Goal: Task Accomplishment & Management: Use online tool/utility

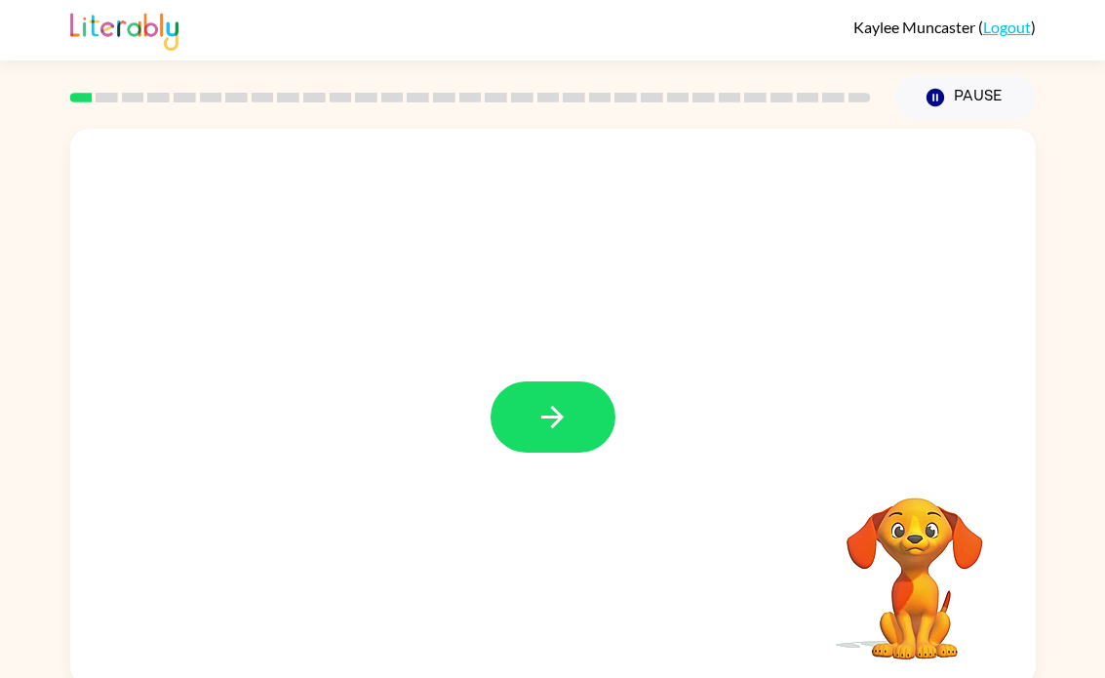
click at [564, 428] on icon "button" at bounding box center [552, 417] width 34 height 34
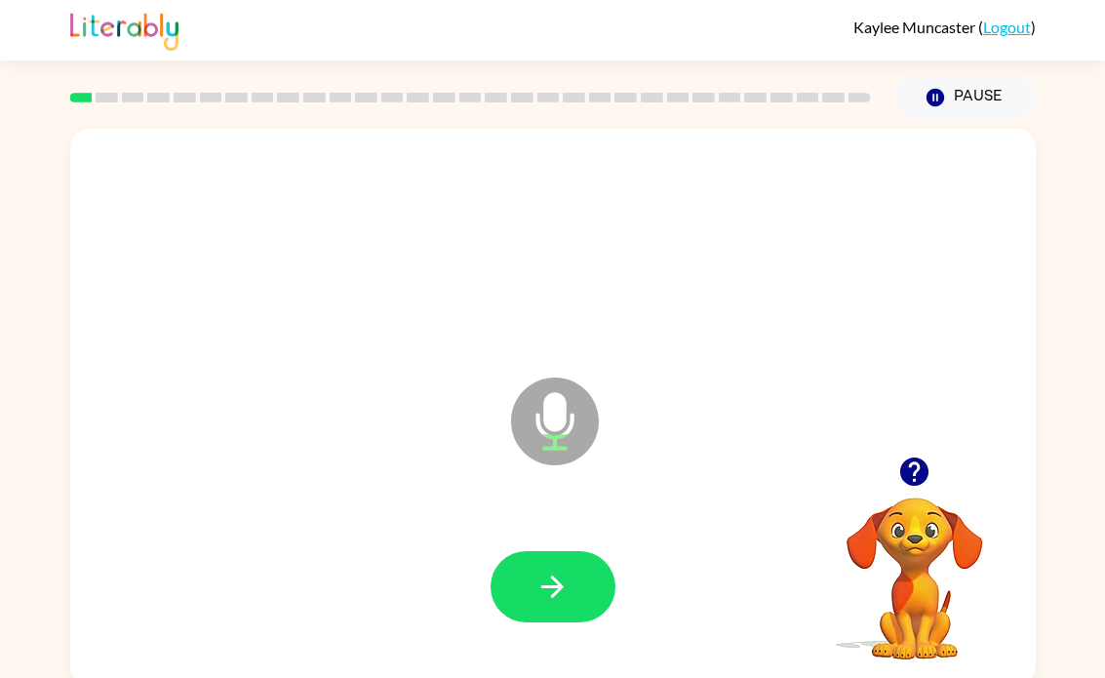
click at [568, 567] on button "button" at bounding box center [552, 586] width 125 height 71
click at [597, 546] on div at bounding box center [553, 587] width 926 height 160
click at [590, 577] on button "button" at bounding box center [552, 586] width 125 height 71
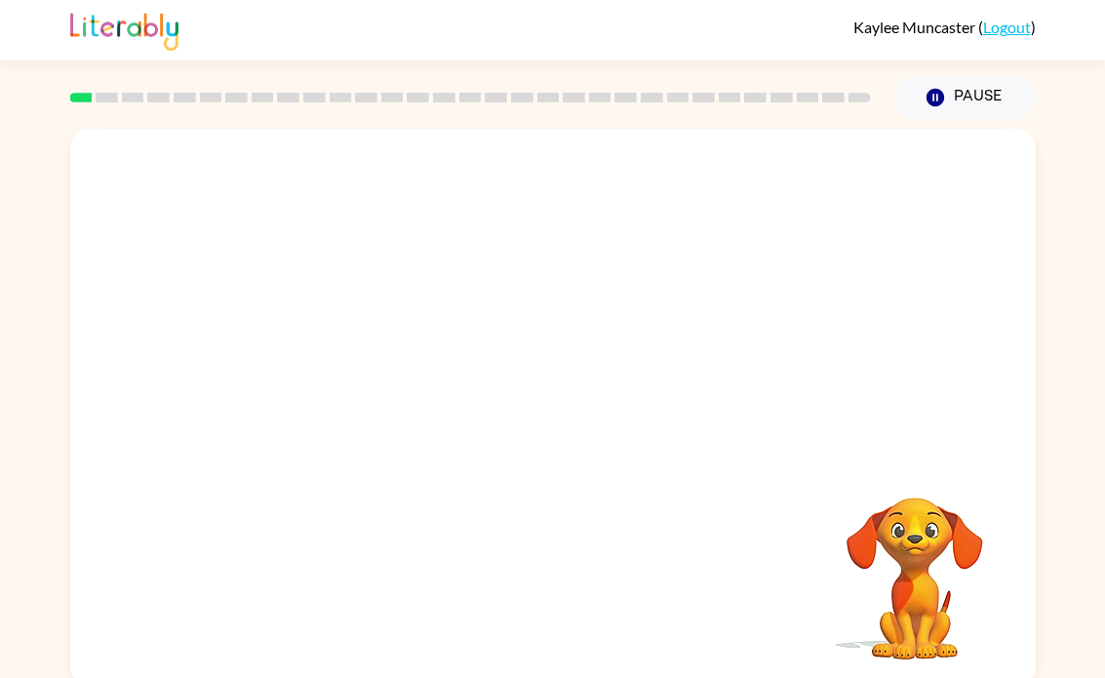
click at [936, 100] on icon "Pause" at bounding box center [934, 97] width 21 height 21
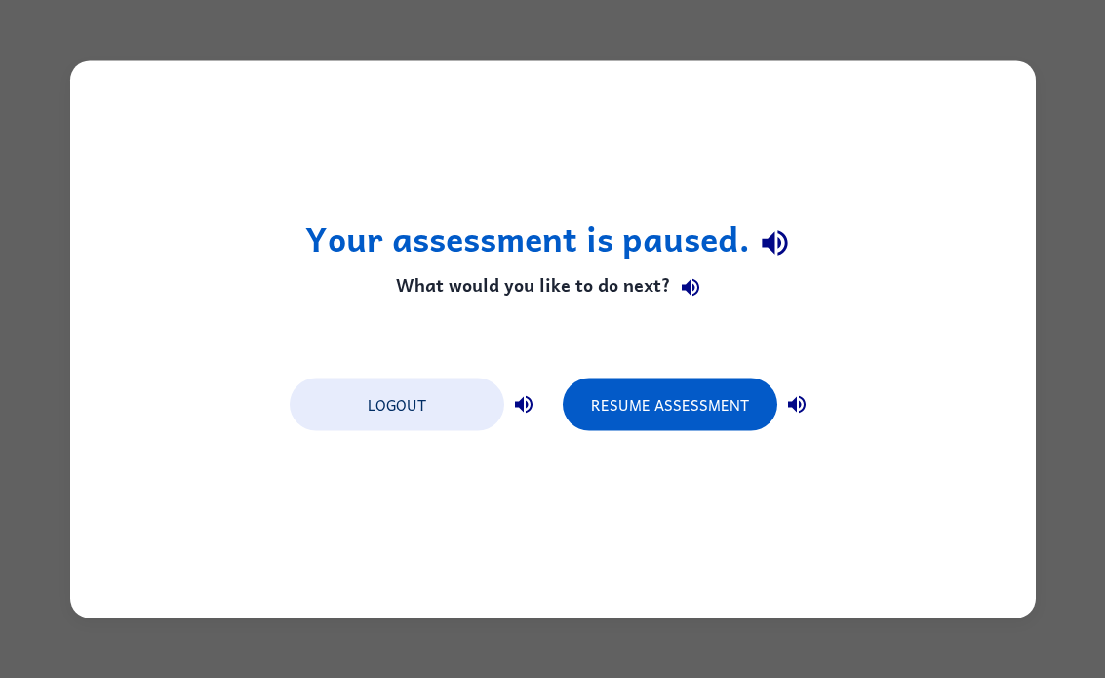
click at [742, 406] on button "Resume Assessment" at bounding box center [670, 403] width 214 height 53
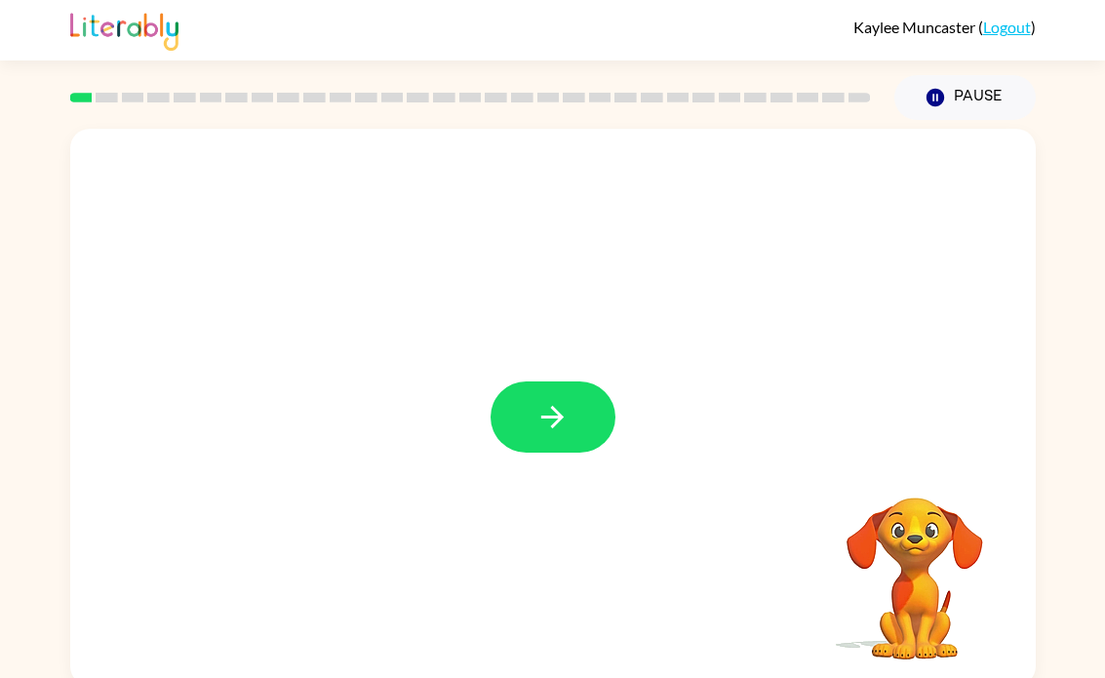
click at [583, 425] on button "button" at bounding box center [552, 416] width 125 height 71
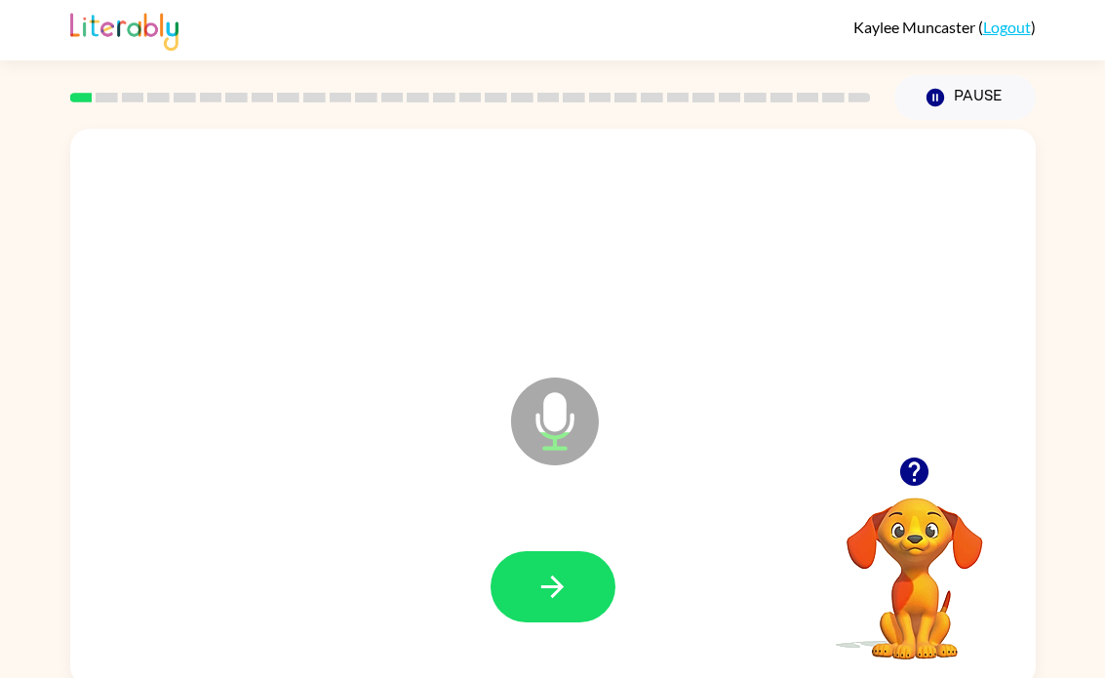
click at [576, 575] on button "button" at bounding box center [552, 586] width 125 height 71
click at [579, 584] on button "button" at bounding box center [552, 586] width 125 height 71
click at [590, 553] on button "button" at bounding box center [552, 586] width 125 height 71
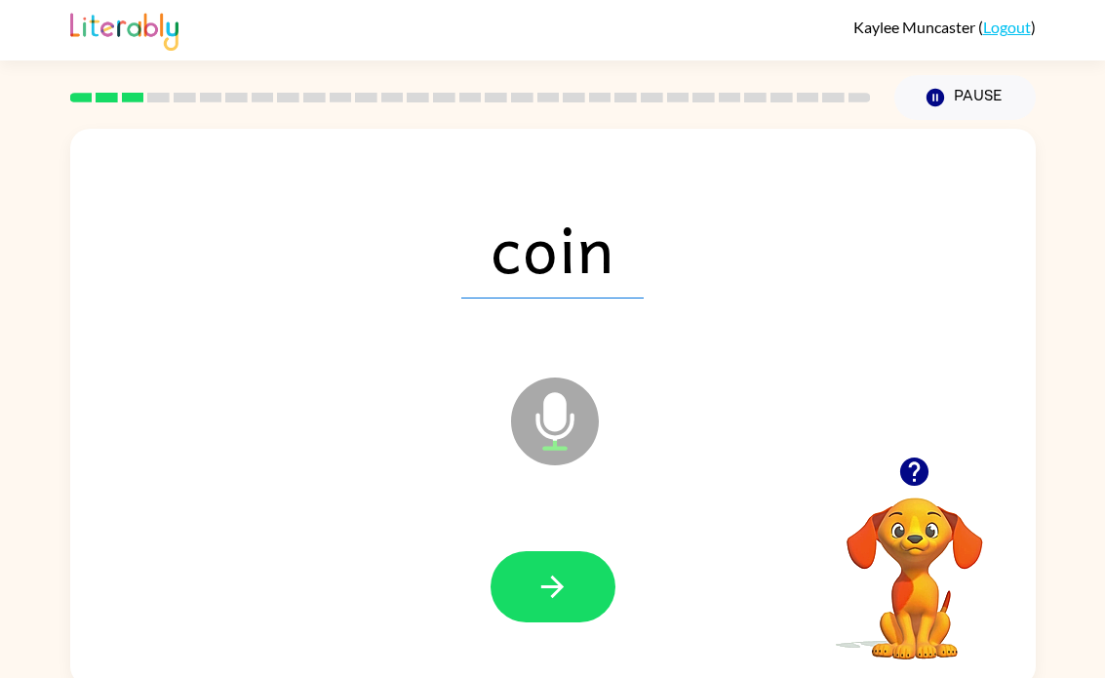
click at [539, 568] on button "button" at bounding box center [552, 586] width 125 height 71
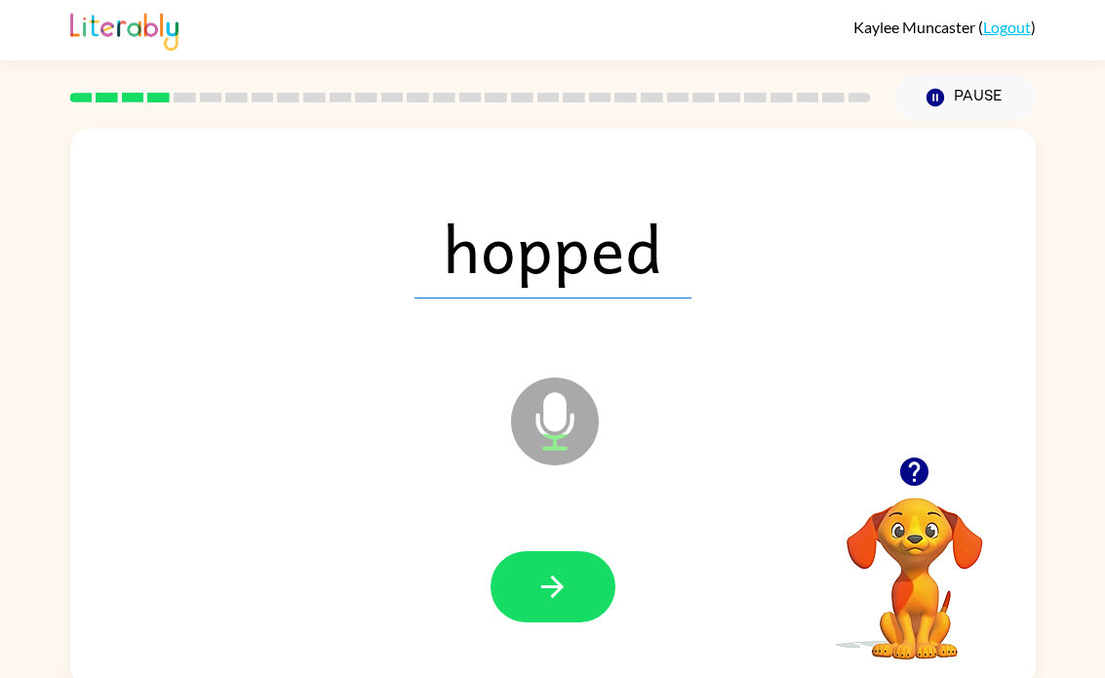
click at [526, 585] on button "button" at bounding box center [552, 586] width 125 height 71
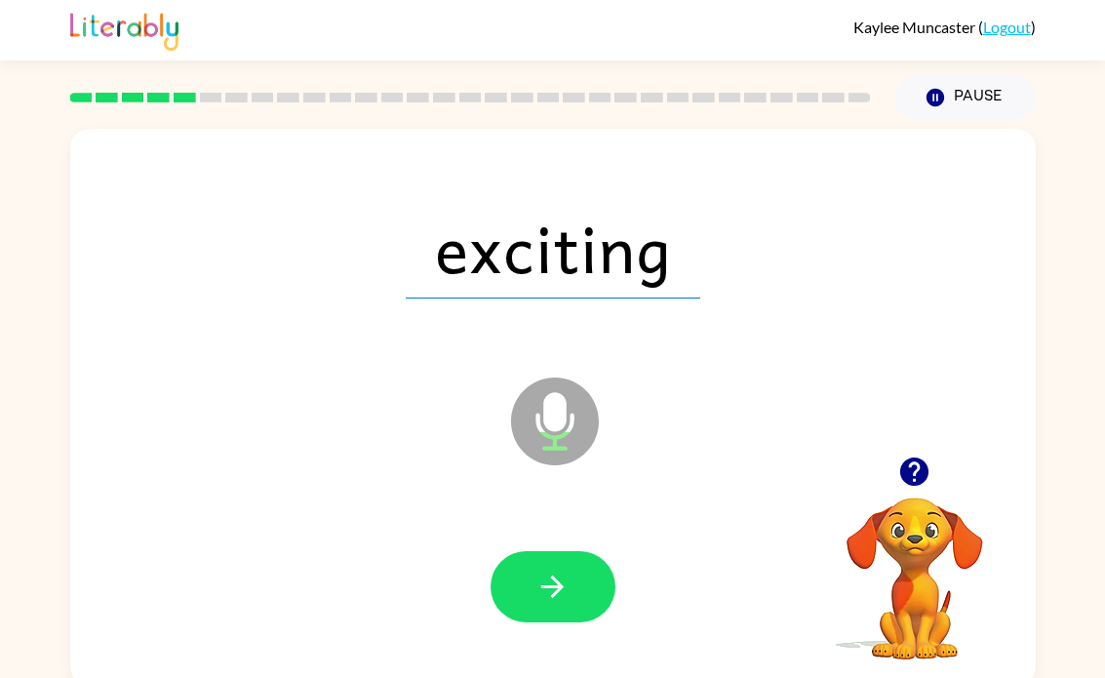
click at [583, 622] on button "button" at bounding box center [552, 586] width 125 height 71
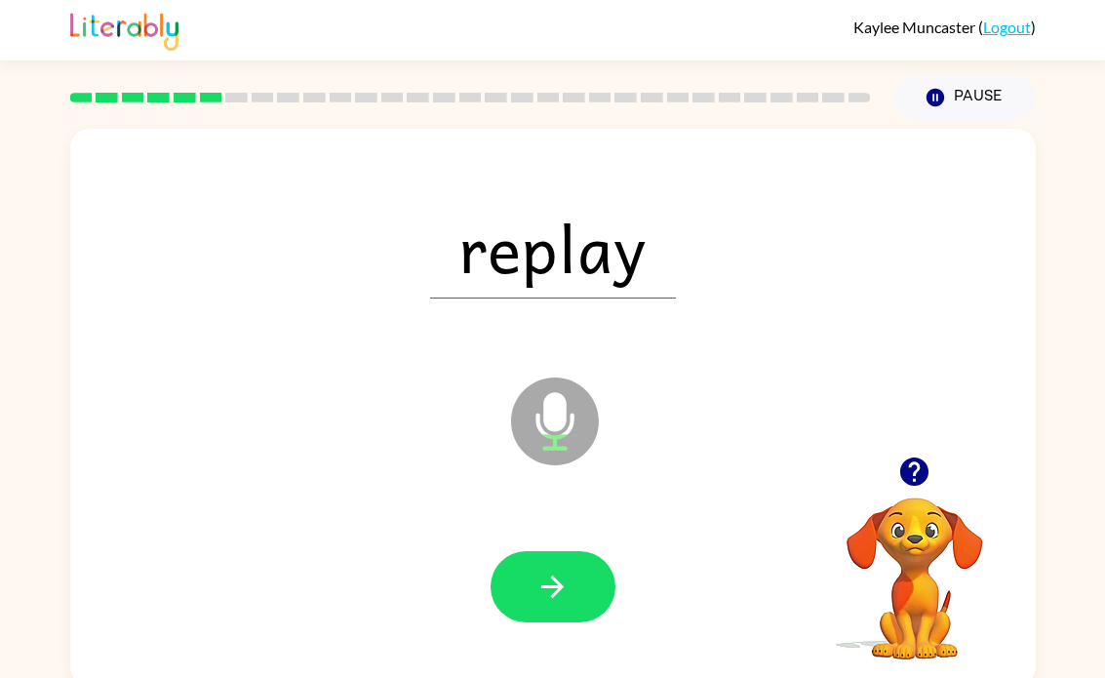
click at [564, 559] on button "button" at bounding box center [552, 586] width 125 height 71
click at [575, 580] on button "button" at bounding box center [552, 586] width 125 height 71
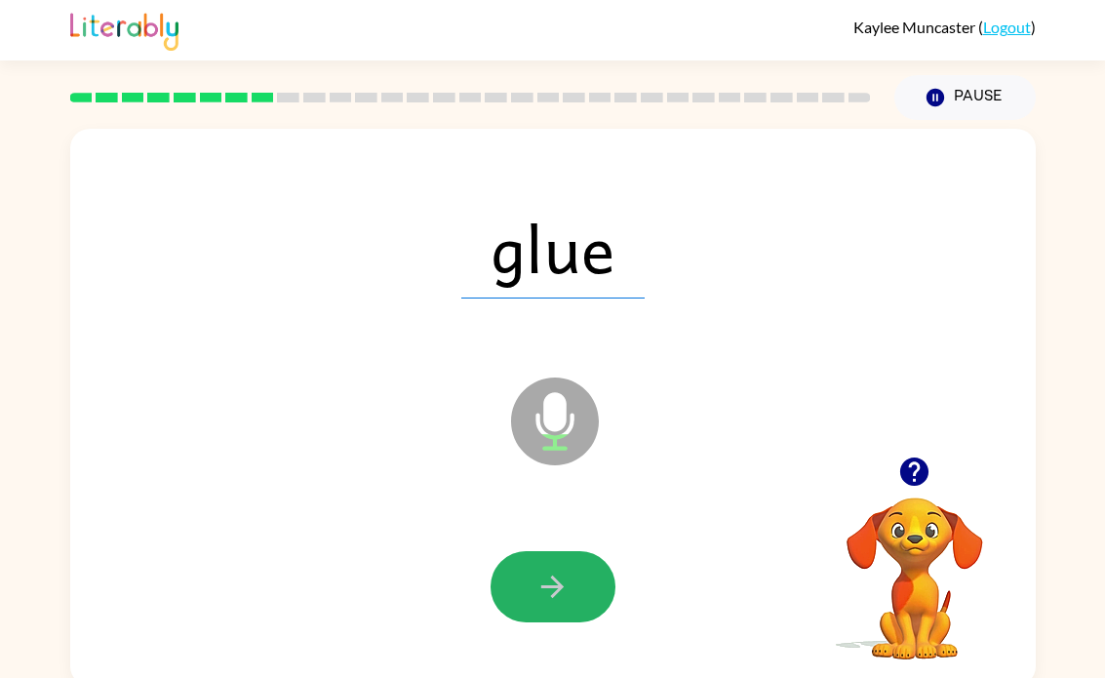
click at [562, 572] on icon "button" at bounding box center [552, 586] width 34 height 34
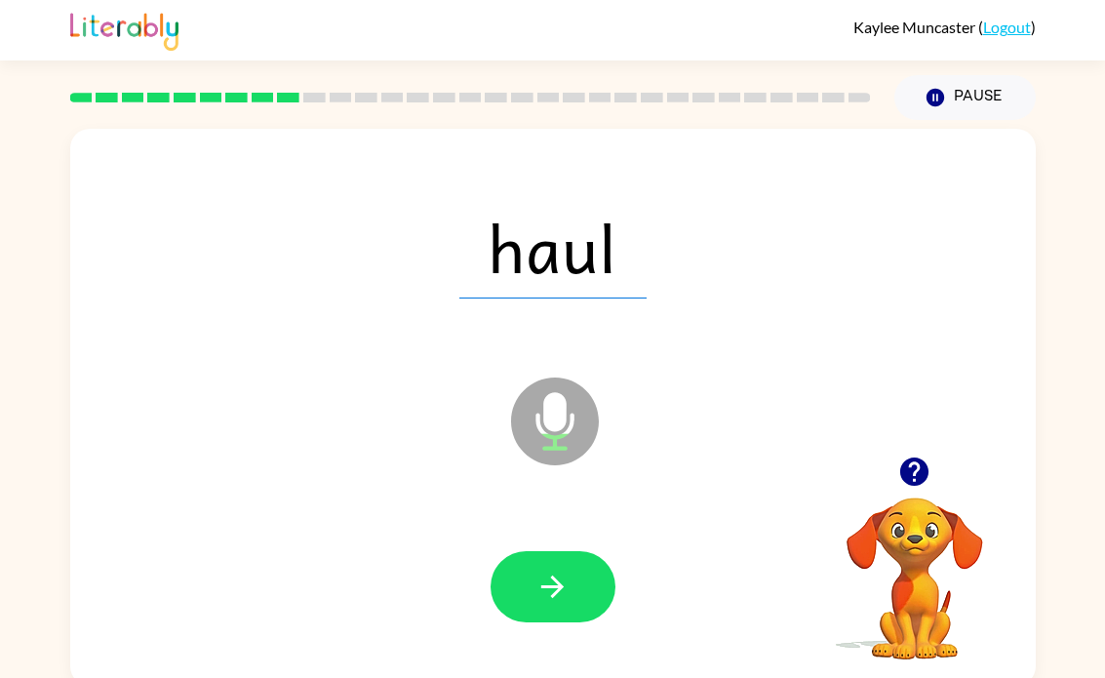
click at [576, 582] on button "button" at bounding box center [552, 586] width 125 height 71
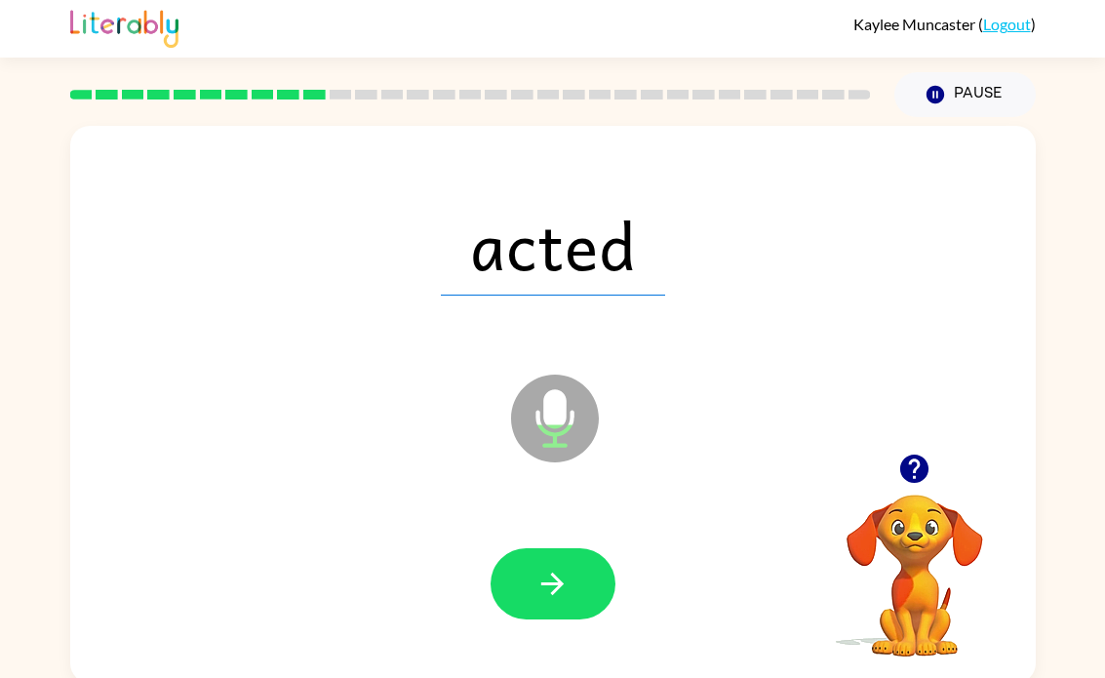
scroll to position [3, 0]
click at [565, 590] on icon "button" at bounding box center [552, 583] width 34 height 34
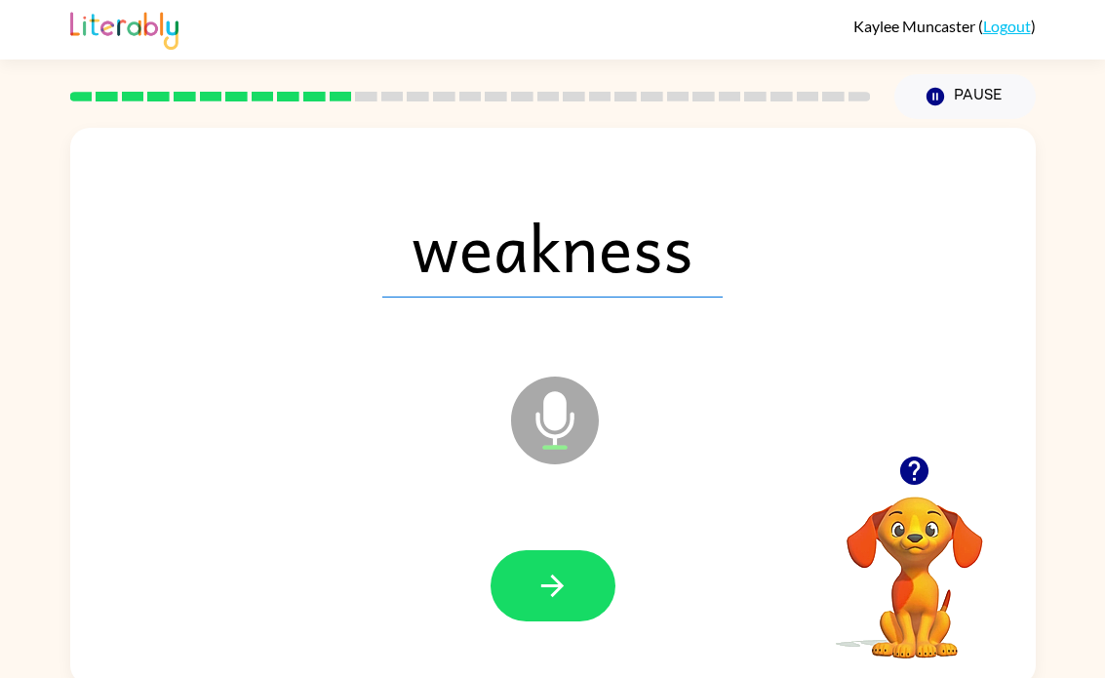
scroll to position [0, 0]
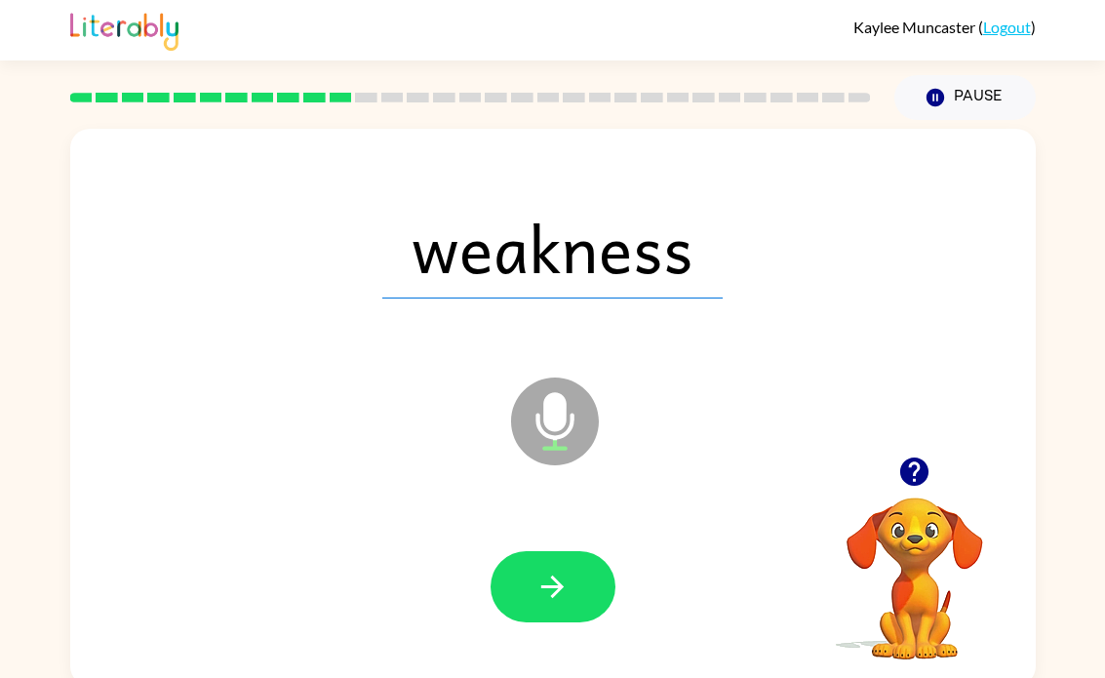
click at [511, 562] on button "button" at bounding box center [552, 586] width 125 height 71
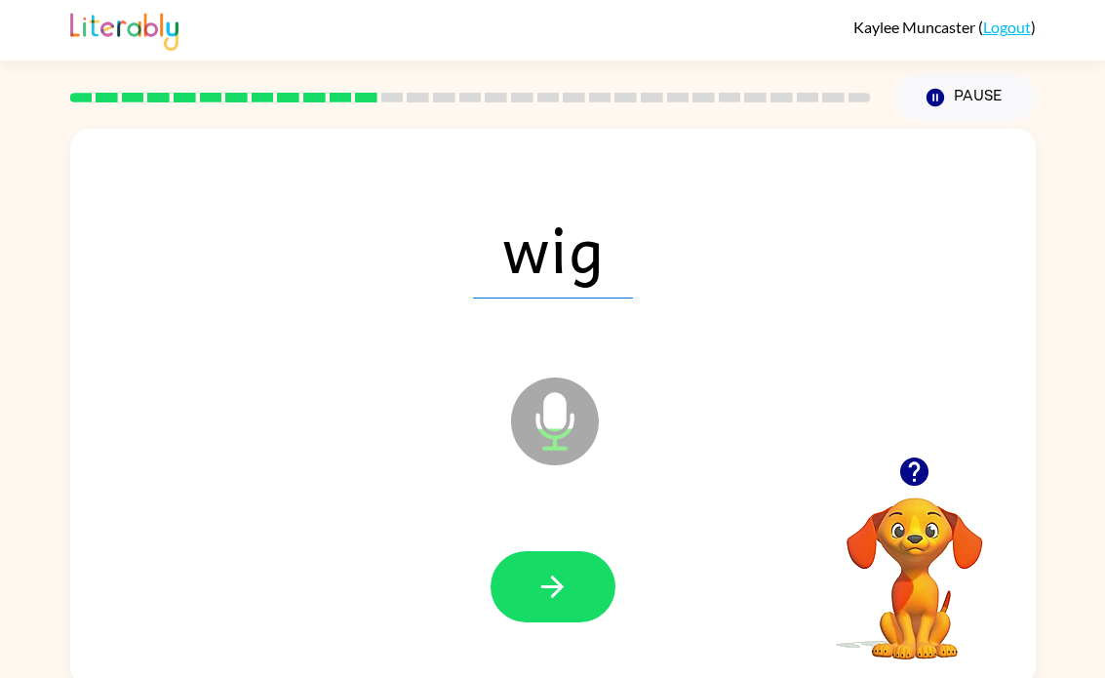
click at [553, 578] on icon "button" at bounding box center [552, 586] width 22 height 22
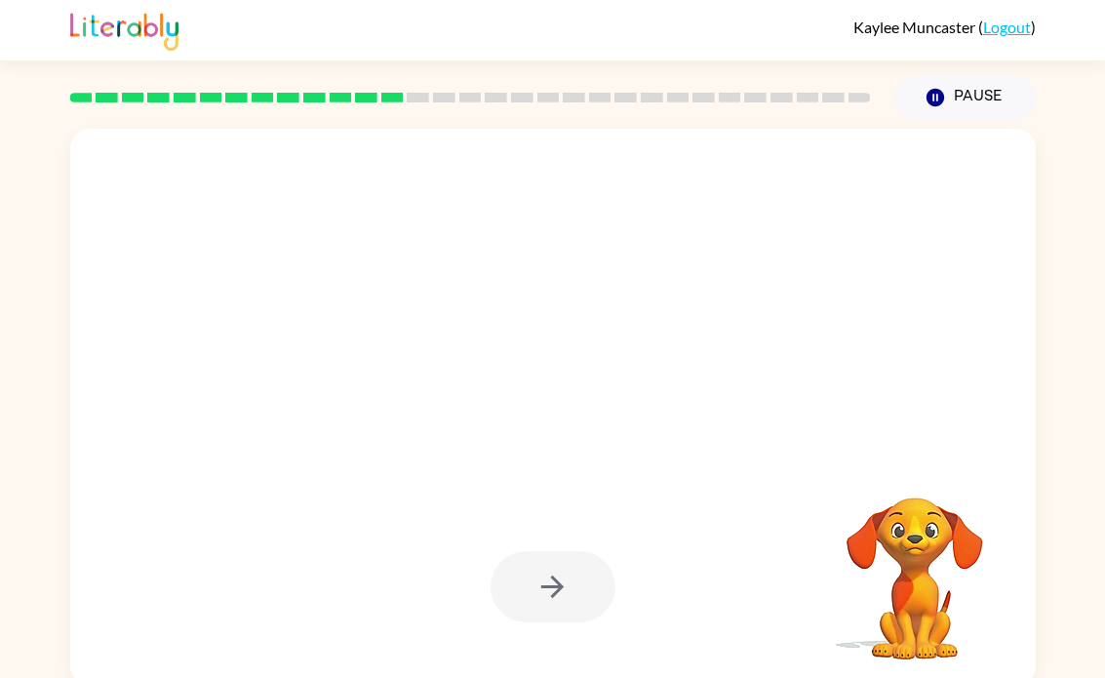
click at [1101, 210] on div "Your browser must support playing .mp4 files to use Literably. Please try using…" at bounding box center [552, 402] width 1105 height 565
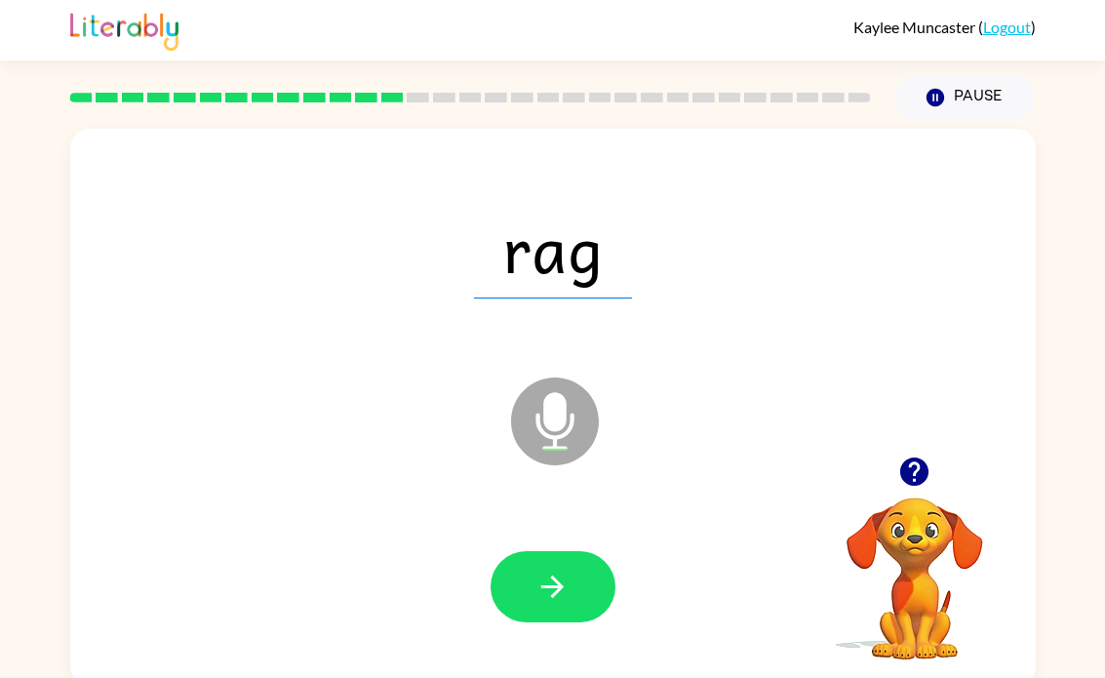
click at [581, 602] on button "button" at bounding box center [552, 586] width 125 height 71
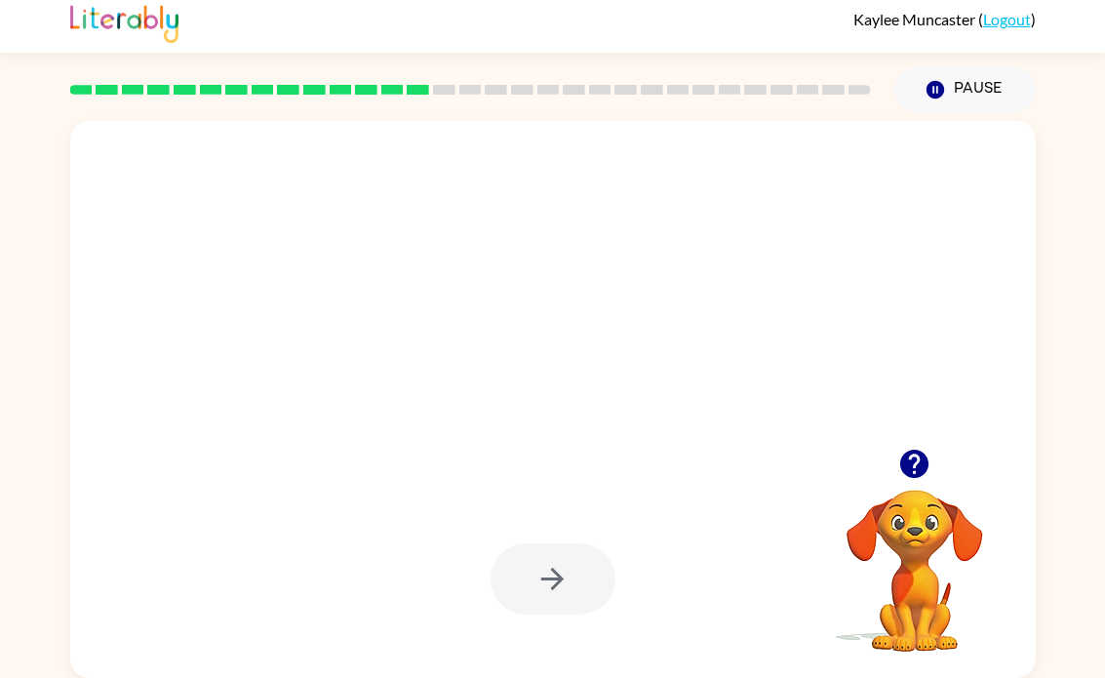
scroll to position [8, 0]
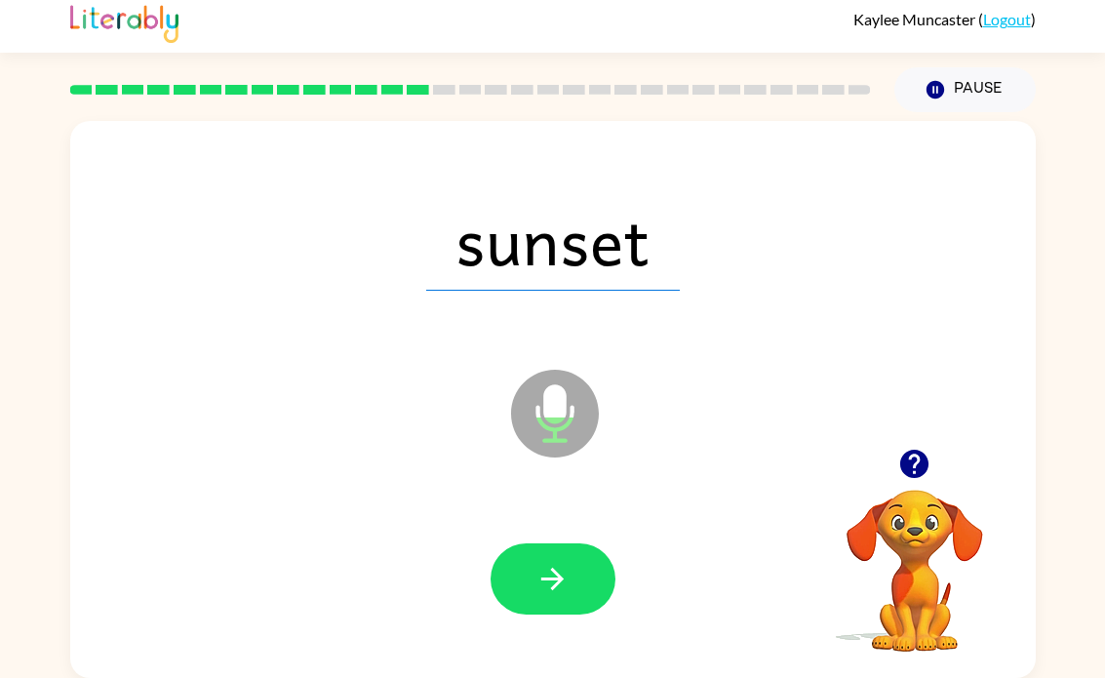
click at [540, 568] on icon "button" at bounding box center [552, 579] width 34 height 34
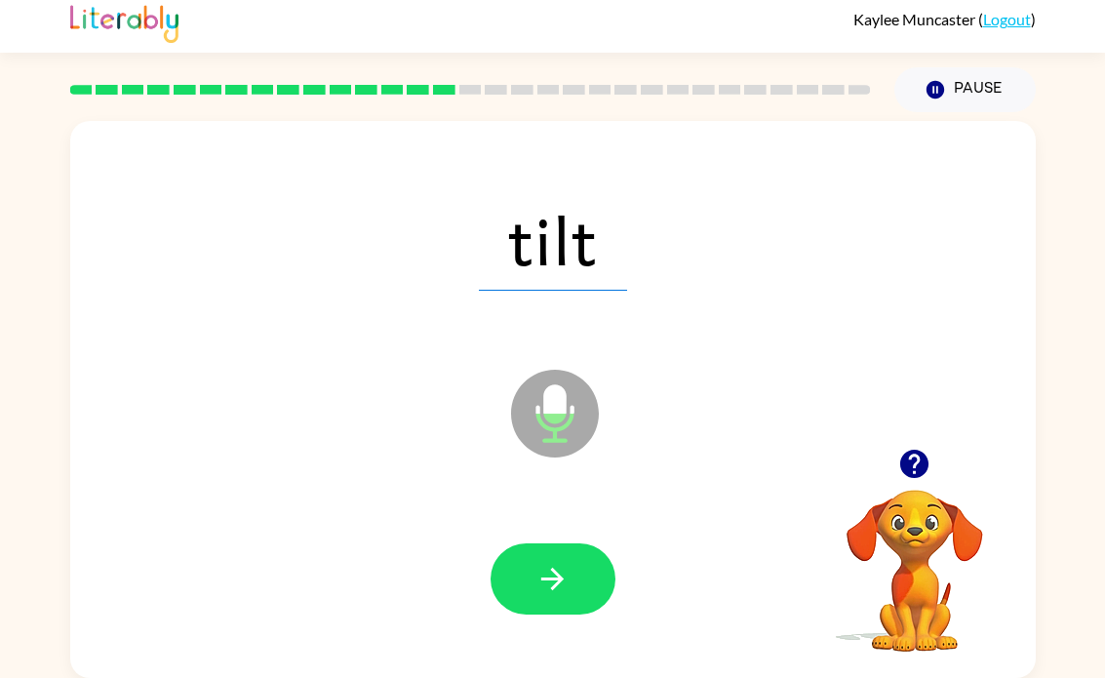
click at [562, 576] on icon "button" at bounding box center [552, 579] width 34 height 34
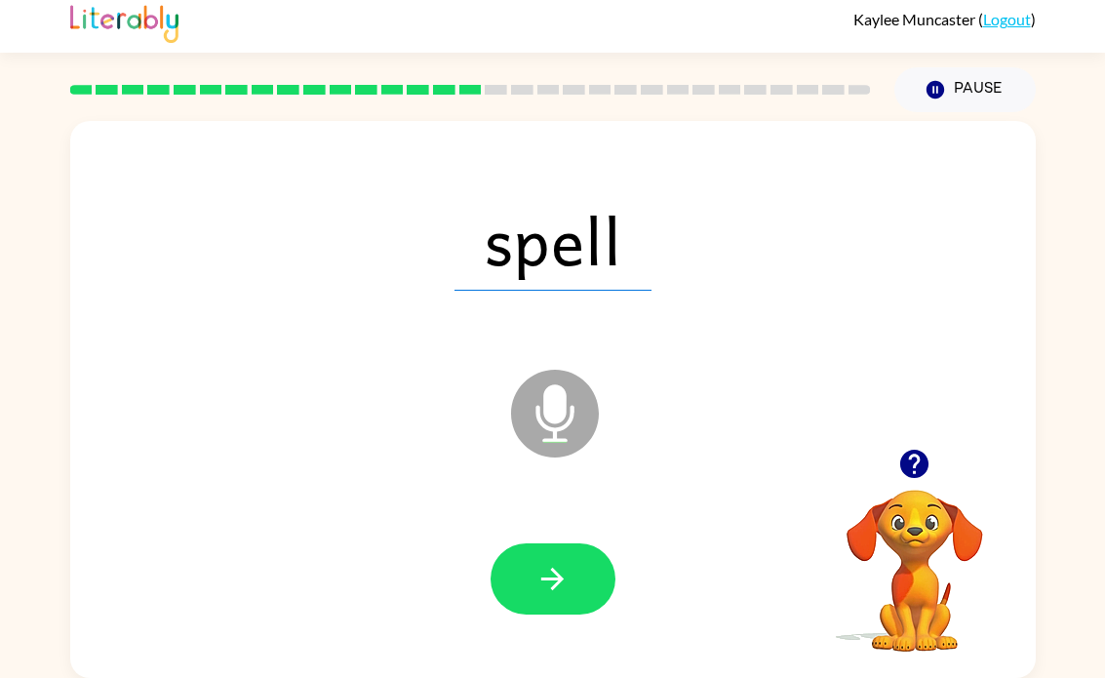
scroll to position [9, 0]
click at [570, 578] on button "button" at bounding box center [552, 578] width 125 height 71
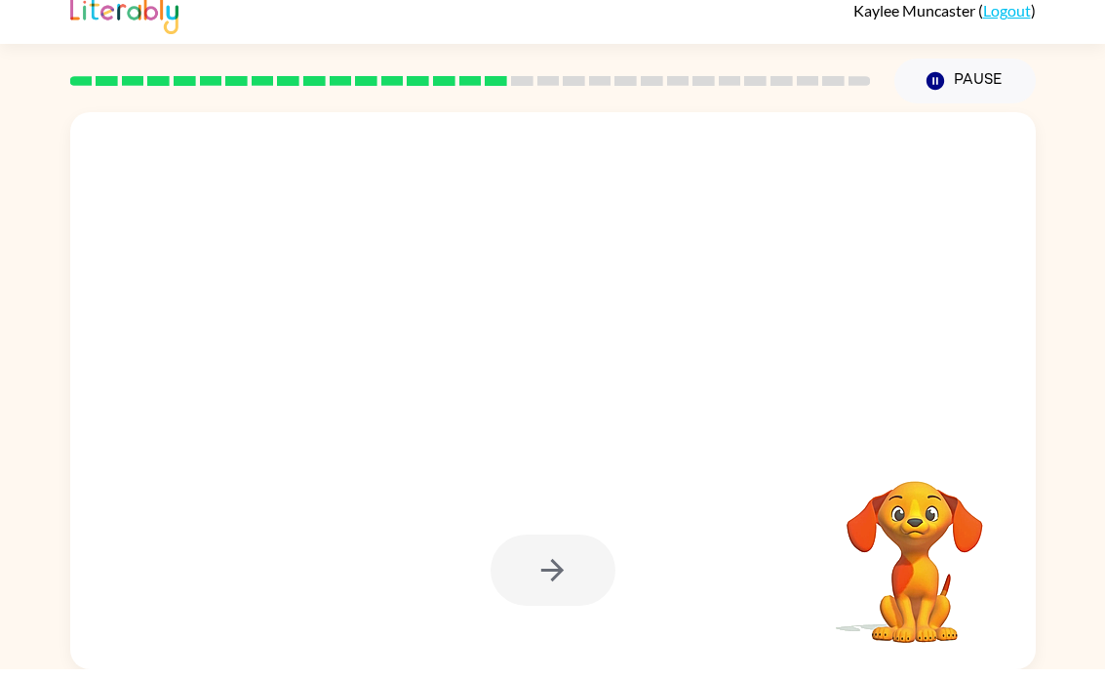
scroll to position [0, 0]
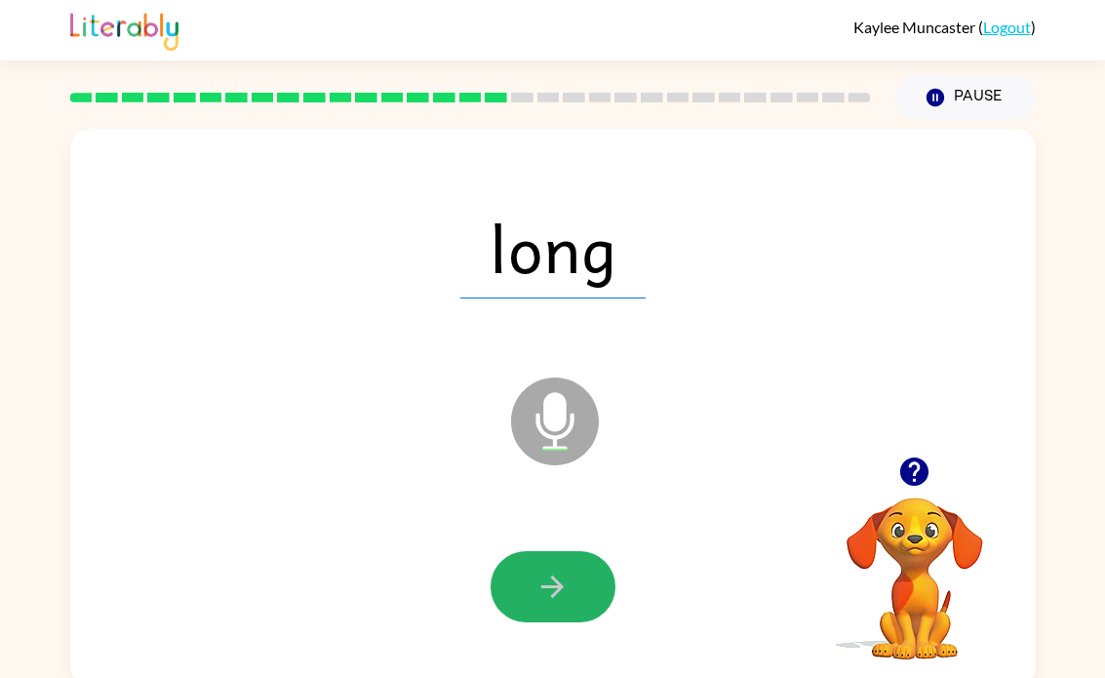
click at [534, 591] on button "button" at bounding box center [552, 586] width 125 height 71
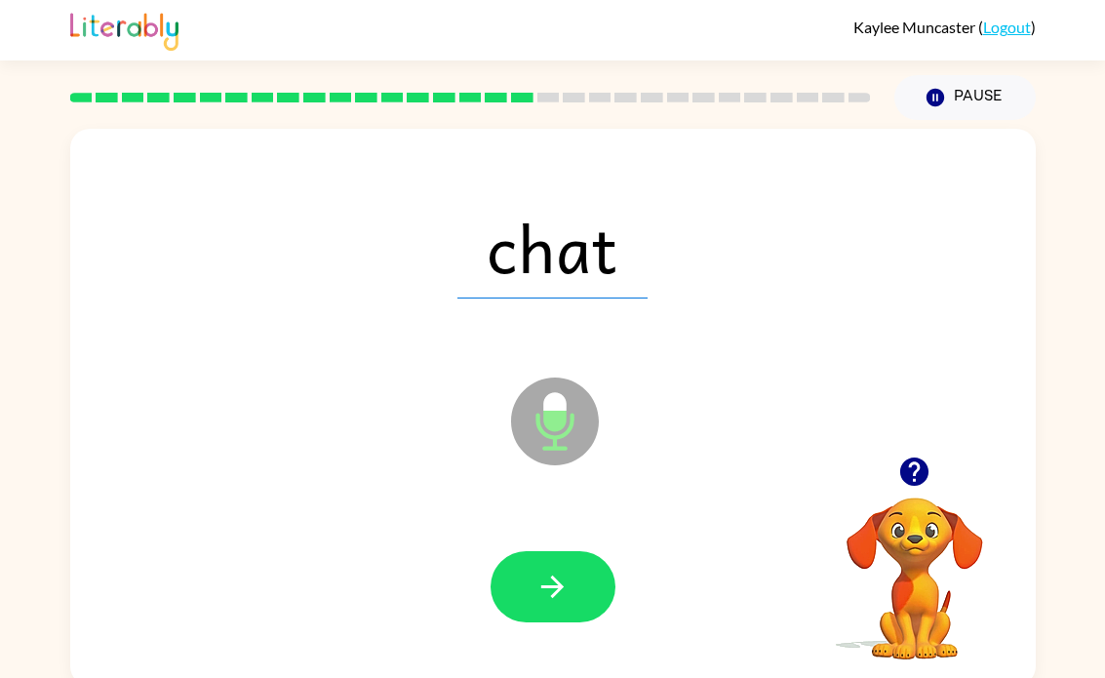
click at [573, 588] on button "button" at bounding box center [552, 586] width 125 height 71
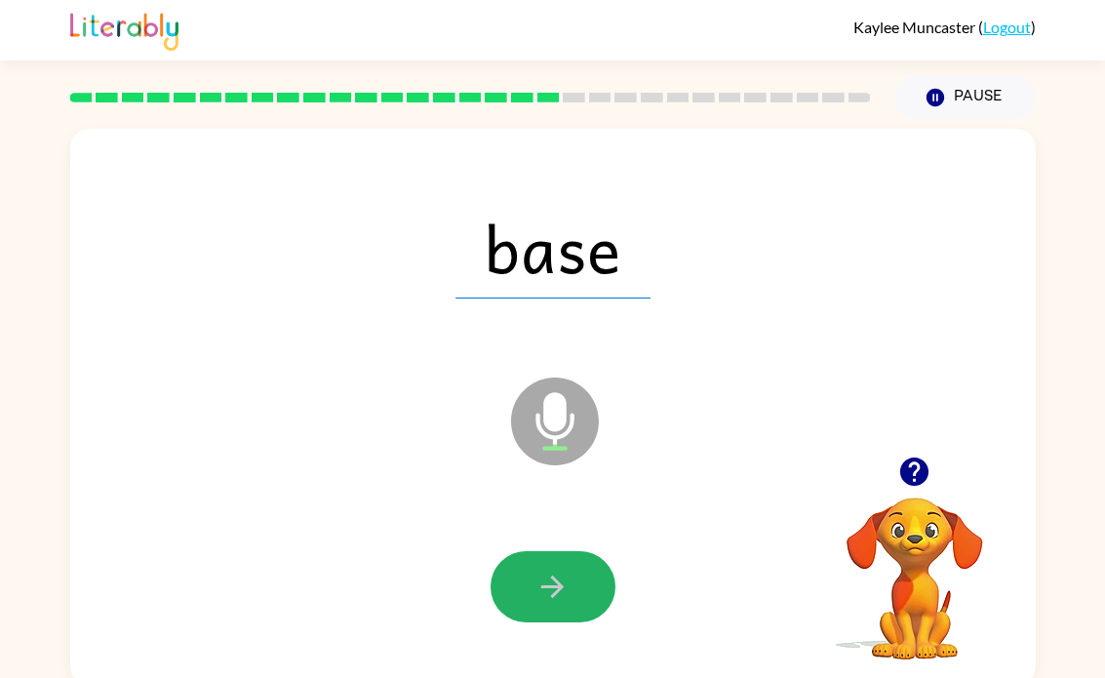
click at [567, 556] on button "button" at bounding box center [552, 586] width 125 height 71
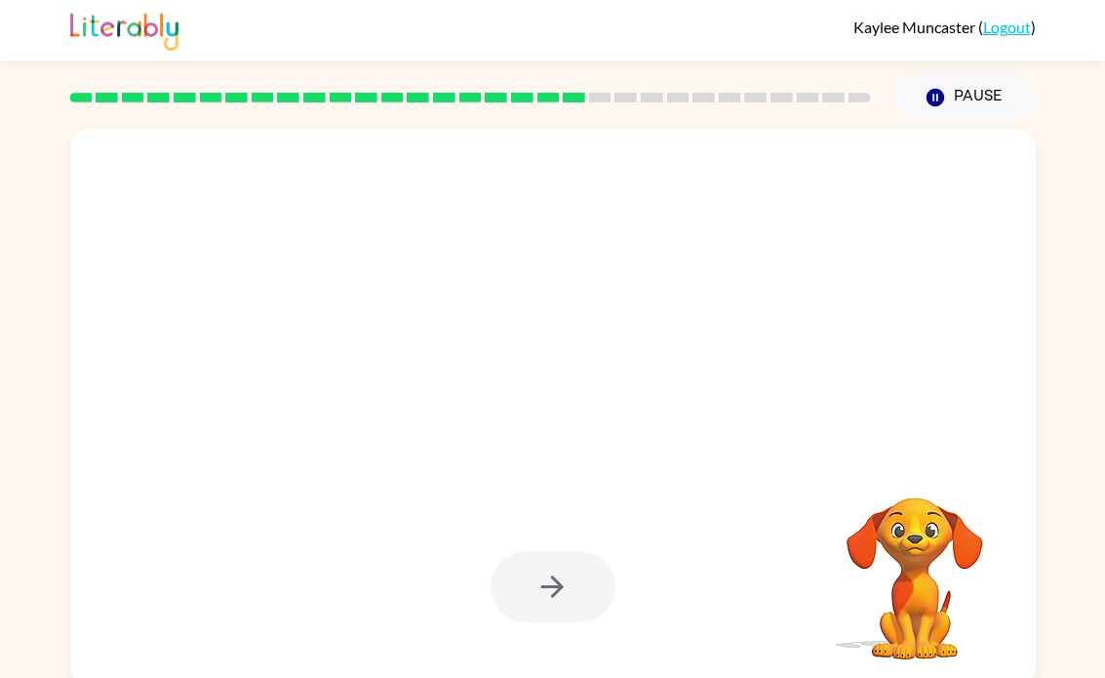
click at [536, 596] on div at bounding box center [552, 586] width 125 height 71
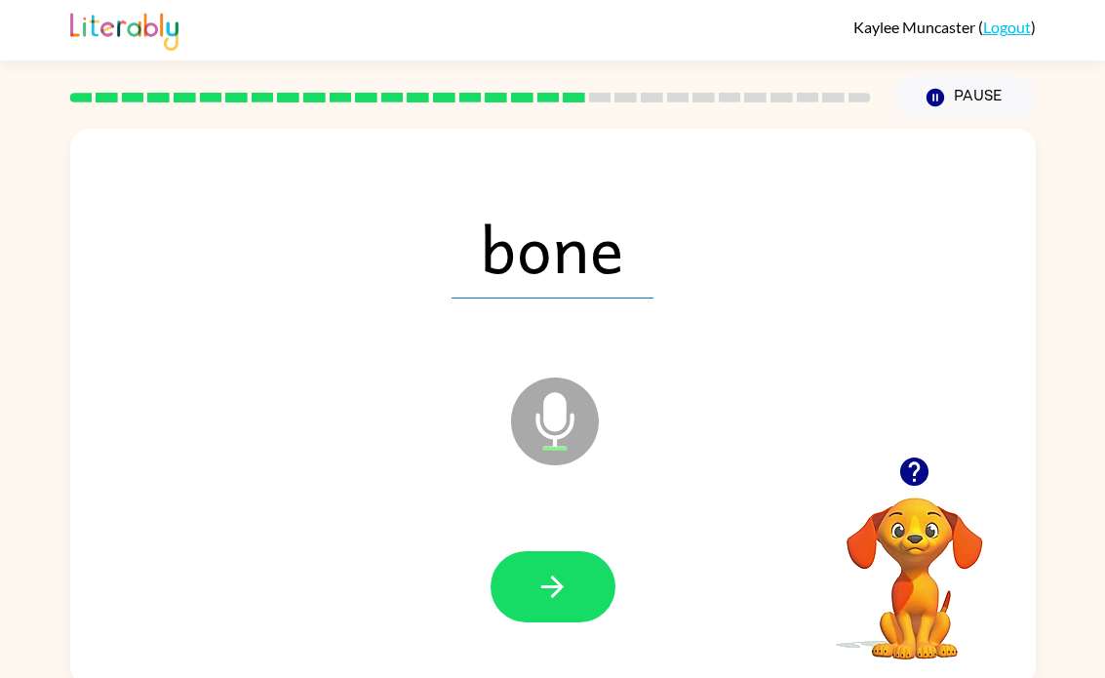
click at [507, 564] on button "button" at bounding box center [552, 586] width 125 height 71
click at [597, 592] on button "button" at bounding box center [552, 586] width 125 height 71
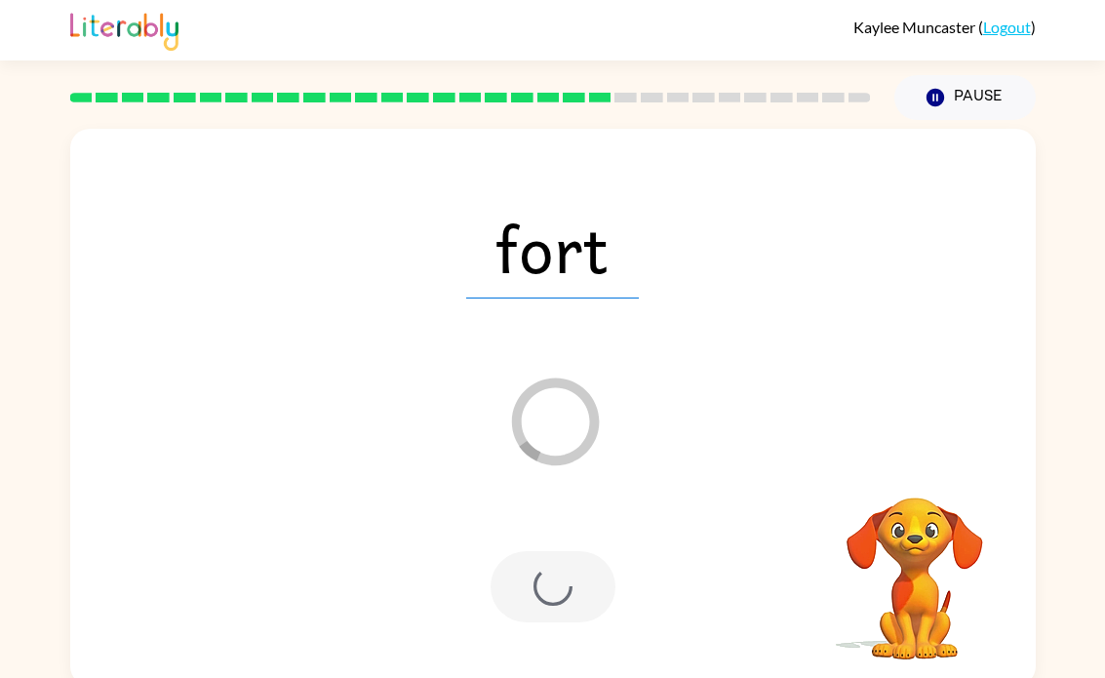
click at [736, 581] on div at bounding box center [553, 587] width 926 height 160
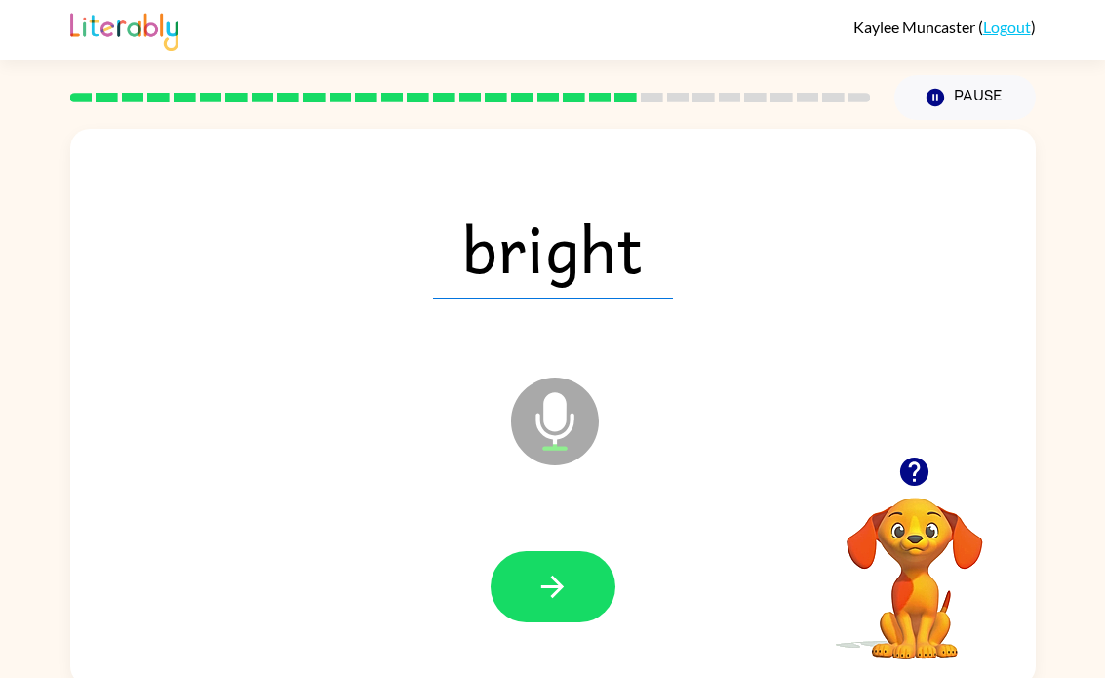
click at [580, 576] on button "button" at bounding box center [552, 586] width 125 height 71
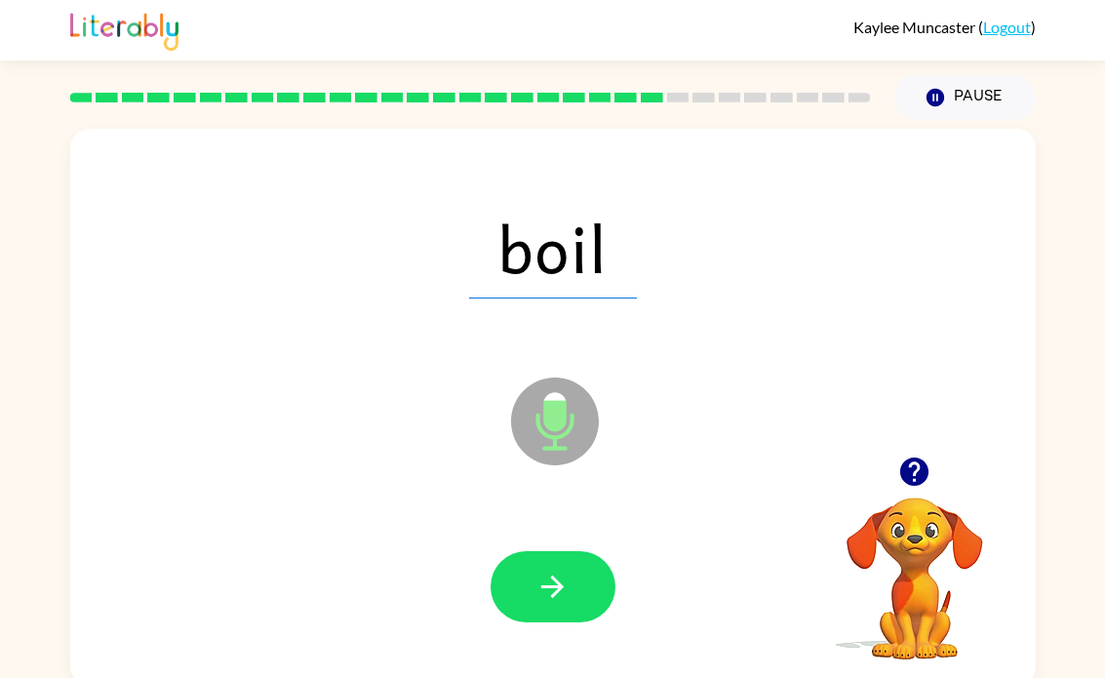
click at [570, 609] on button "button" at bounding box center [552, 586] width 125 height 71
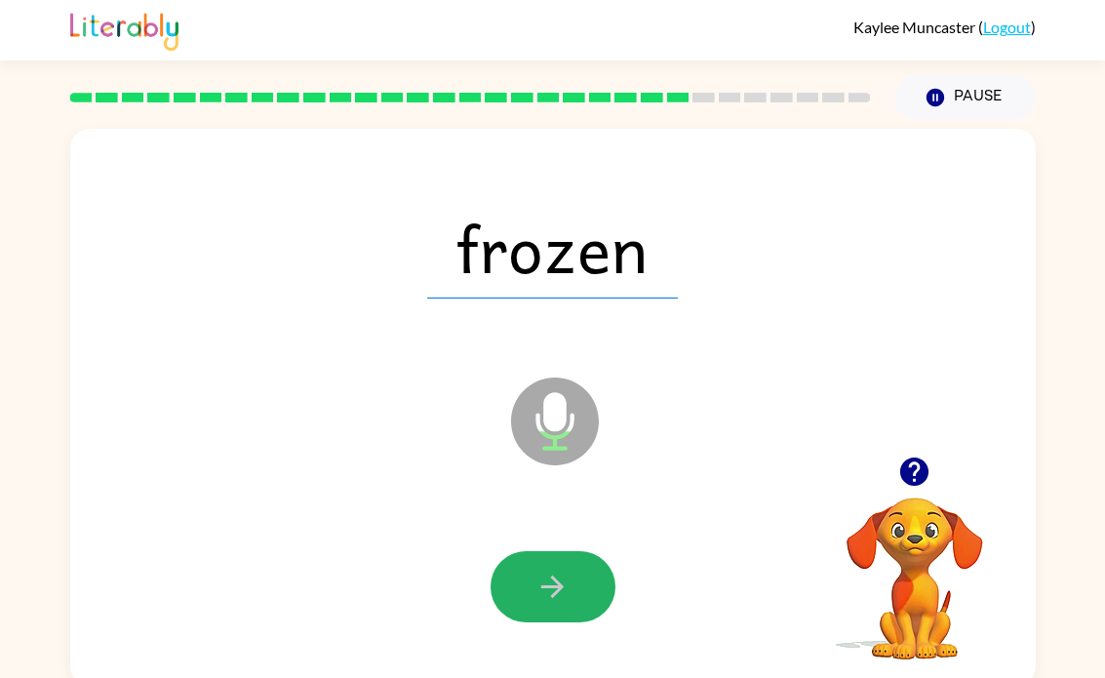
click at [546, 577] on icon "button" at bounding box center [552, 586] width 34 height 34
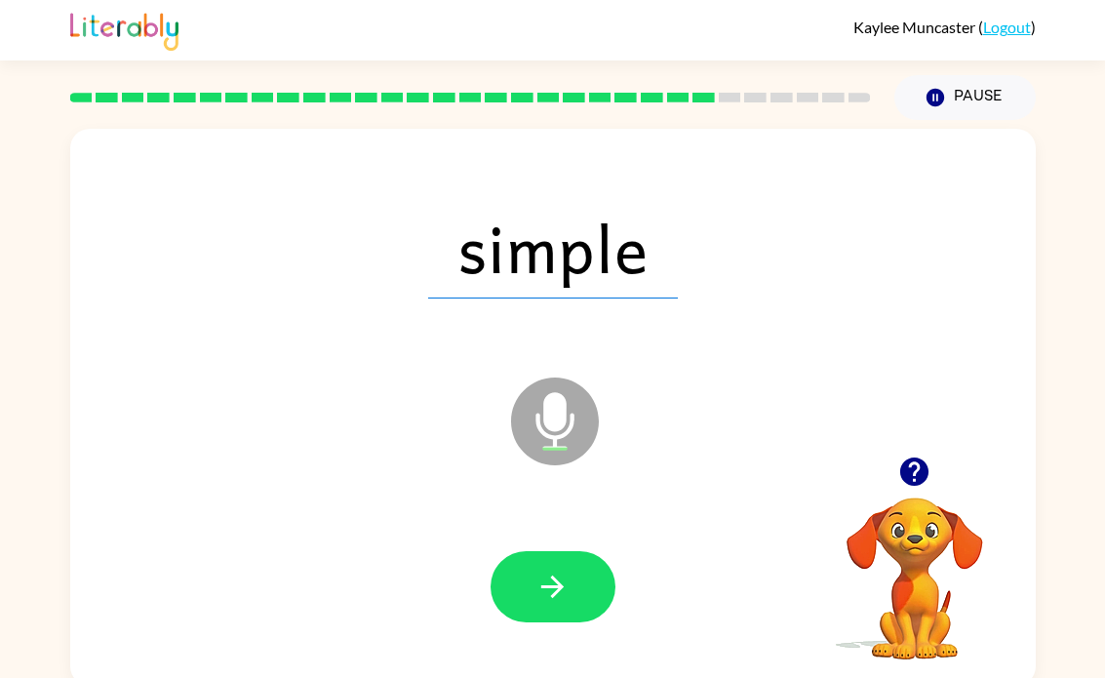
scroll to position [9, 0]
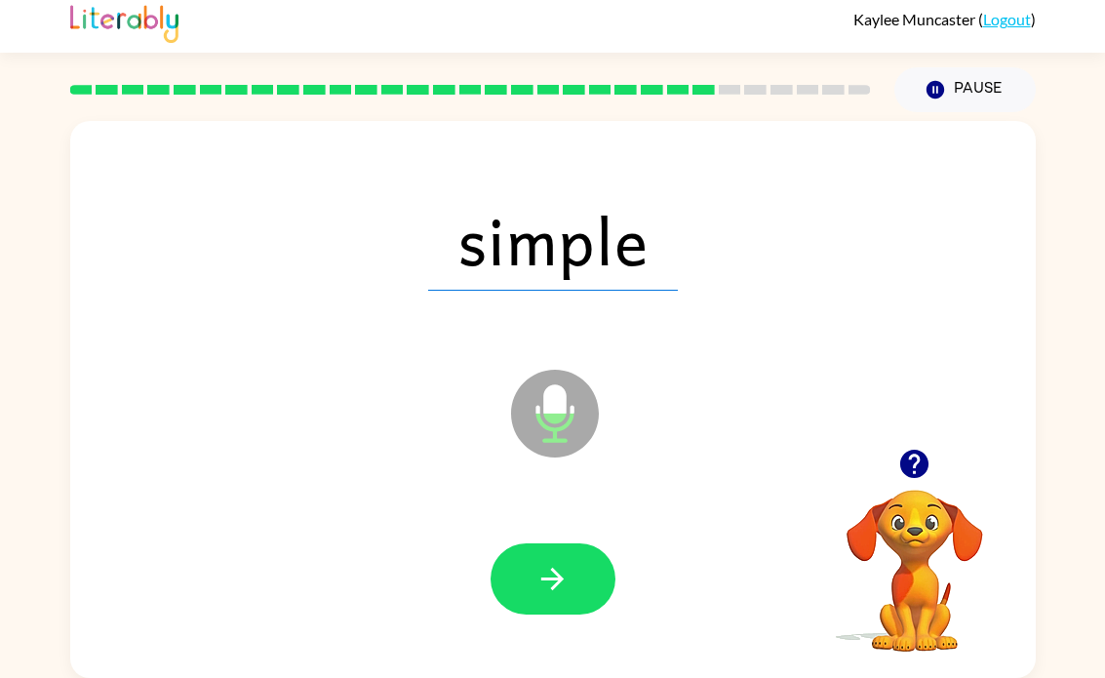
click at [577, 582] on button "button" at bounding box center [552, 578] width 125 height 71
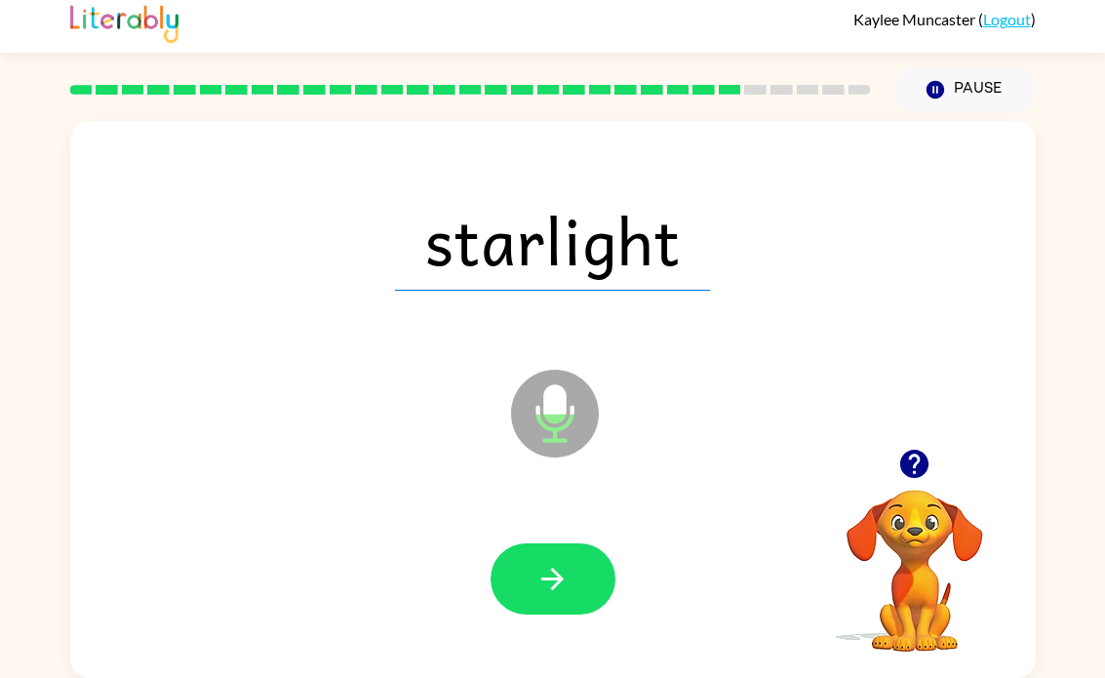
click at [581, 566] on button "button" at bounding box center [552, 578] width 125 height 71
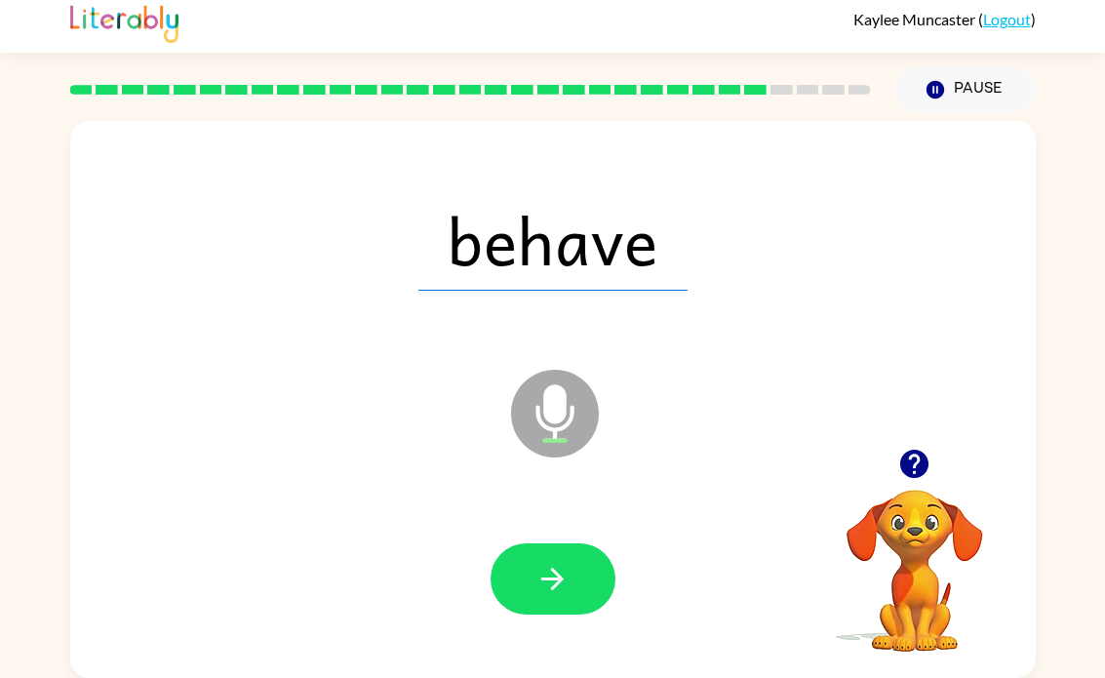
click at [560, 558] on button "button" at bounding box center [552, 578] width 125 height 71
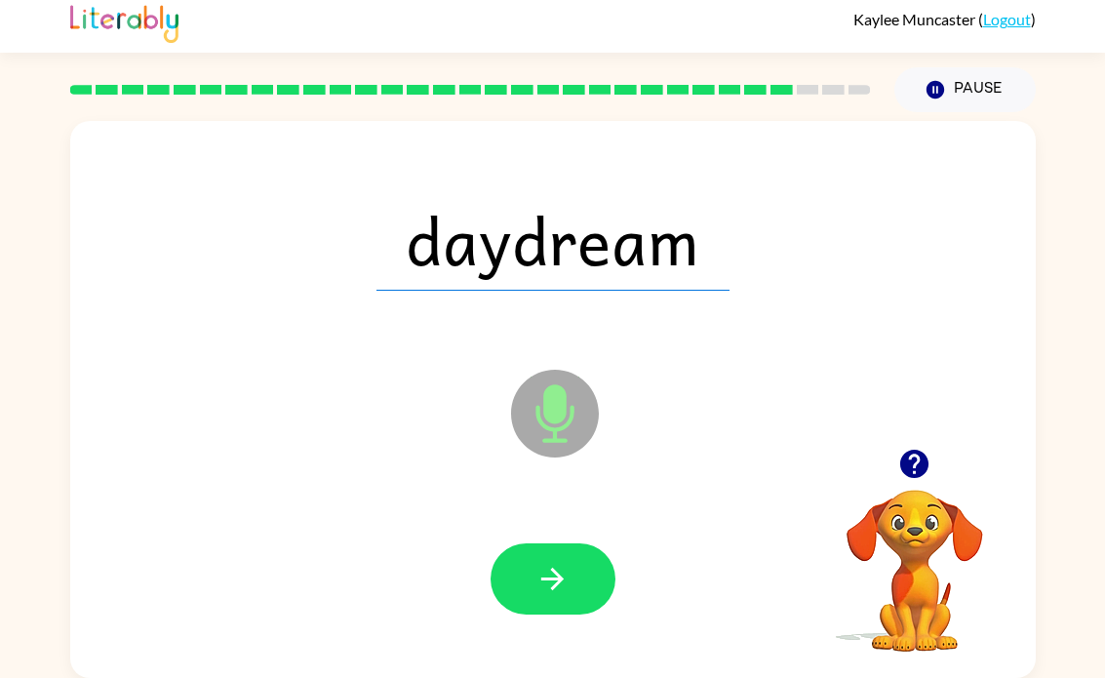
click at [590, 583] on button "button" at bounding box center [552, 578] width 125 height 71
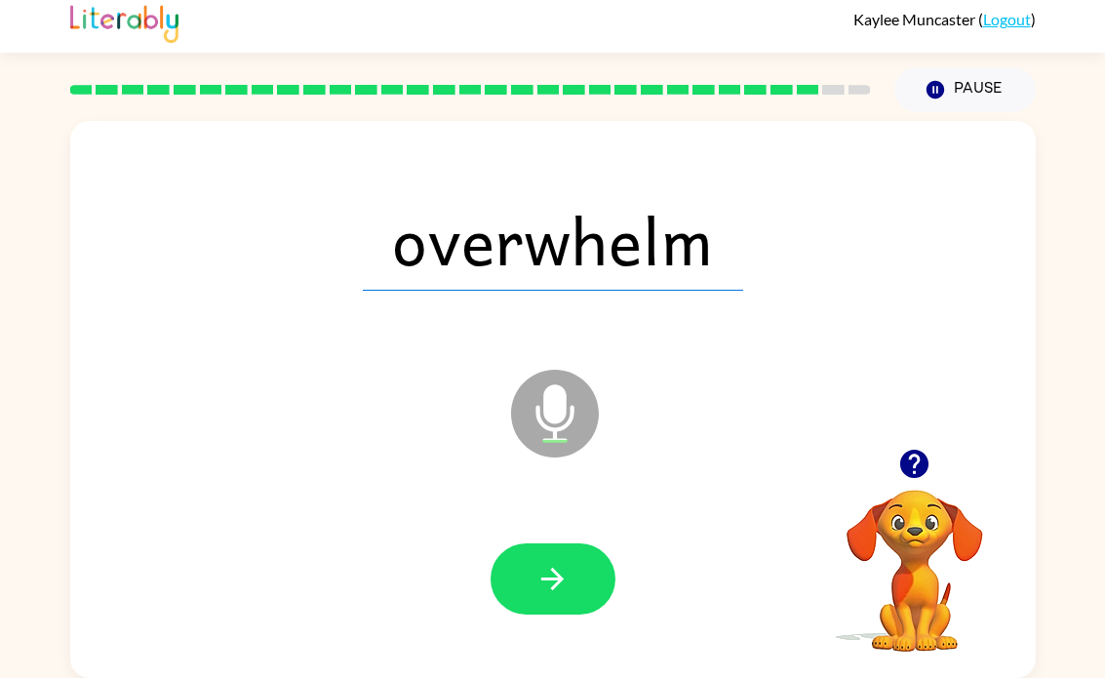
click at [670, 622] on div at bounding box center [553, 579] width 926 height 160
click at [633, 589] on div at bounding box center [553, 579] width 926 height 160
click at [564, 602] on button "button" at bounding box center [552, 578] width 125 height 71
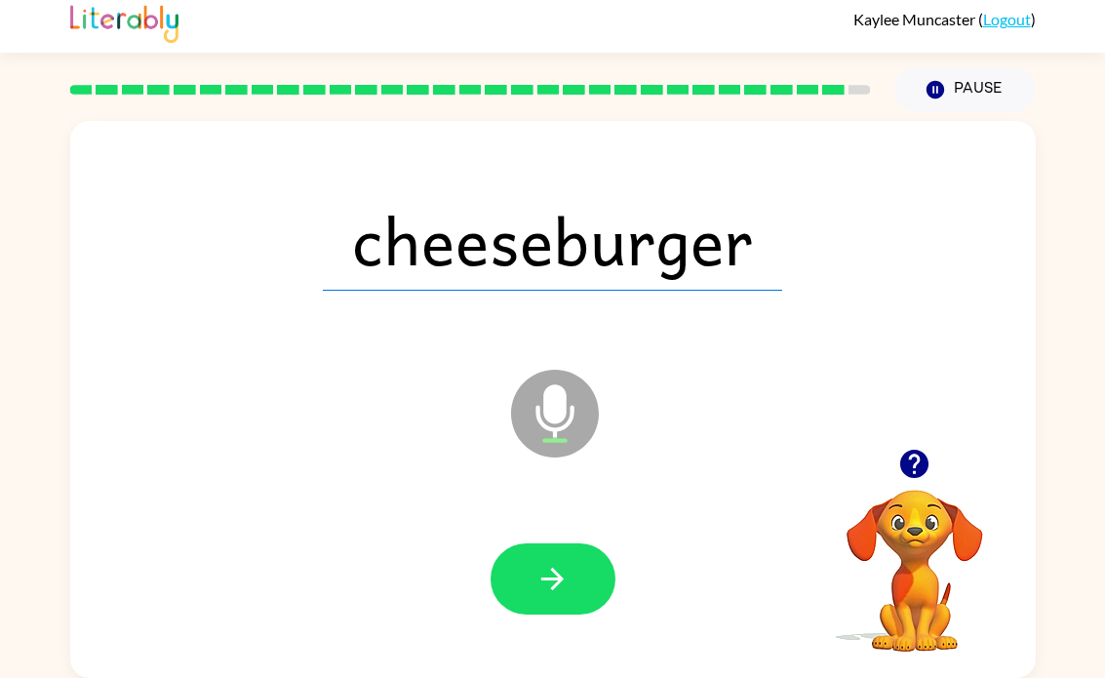
click at [555, 573] on icon "button" at bounding box center [552, 579] width 34 height 34
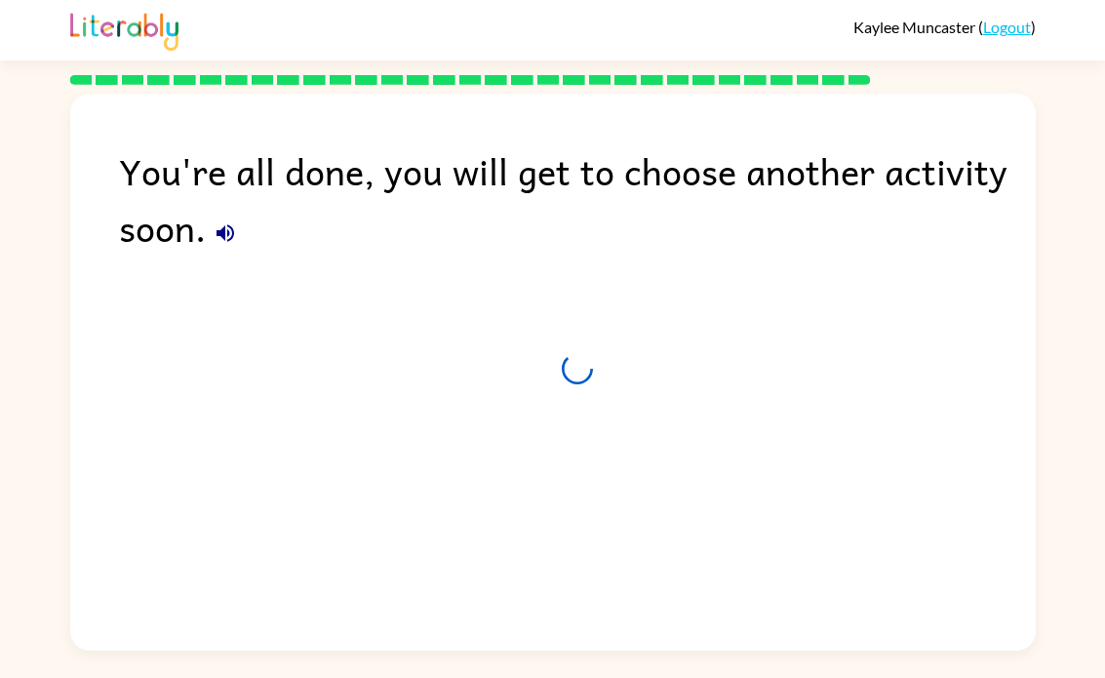
scroll to position [0, 0]
